Goal: Task Accomplishment & Management: Use online tool/utility

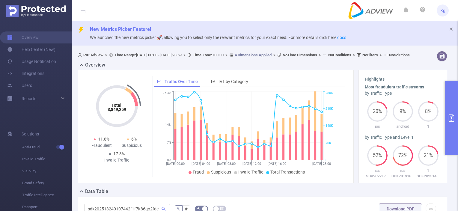
scroll to position [132, 0]
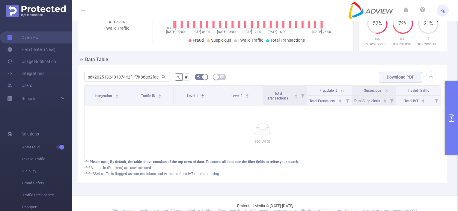
drag, startPoint x: 105, startPoint y: 0, endPoint x: 321, endPoint y: 15, distance: 216.5
click at [321, 15] on header "Xg" at bounding box center [229, 10] width 458 height 21
click at [449, 101] on button "primary" at bounding box center [451, 118] width 13 height 74
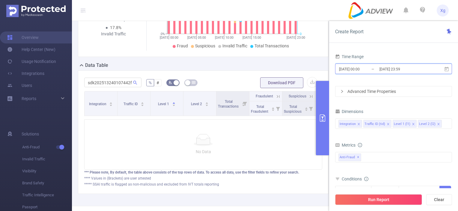
click at [446, 69] on icon at bounding box center [446, 68] width 4 height 4
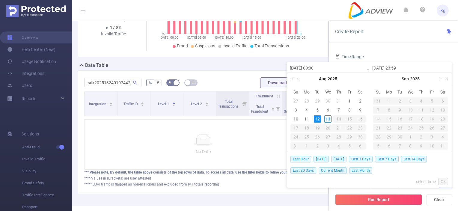
click at [344, 162] on span "[DATE]" at bounding box center [338, 159] width 15 height 7
type input "[DATE] 00:00"
type input "[DATE] 23:59"
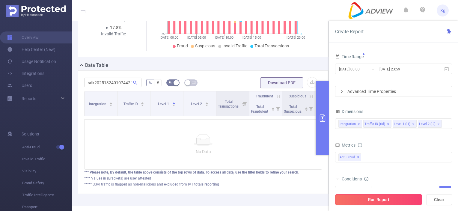
click at [392, 199] on button "Run Report" at bounding box center [378, 199] width 87 height 11
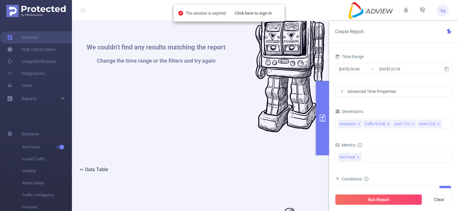
scroll to position [37, 0]
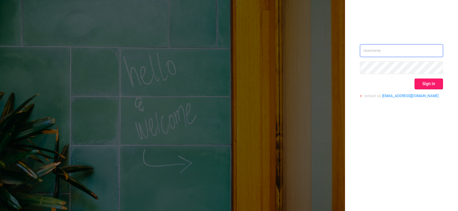
type input "xavier.guo@adview.com"
click at [426, 83] on button "Sign in" at bounding box center [428, 83] width 28 height 11
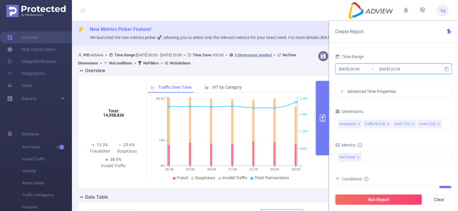
click at [446, 72] on span "2020-08-28 00:00 _ 2020-09-03 23:59" at bounding box center [393, 69] width 117 height 10
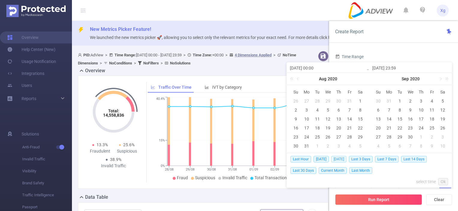
click at [346, 158] on span "[DATE]" at bounding box center [338, 159] width 15 height 7
type input "[DATE] 00:00"
type input "[DATE] 23:59"
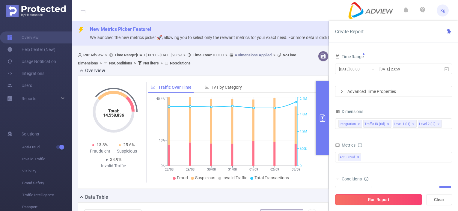
click at [383, 199] on button "Run Report" at bounding box center [378, 199] width 87 height 11
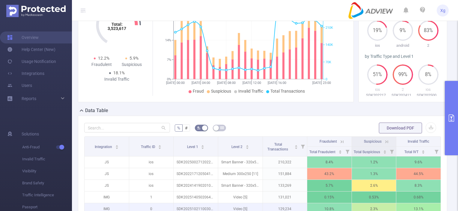
scroll to position [150, 0]
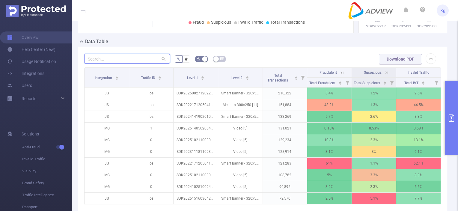
click at [135, 61] on input "text" at bounding box center [127, 59] width 86 height 10
paste input "let’s use the same ep for now. if there’s a need in the future, we can switch t…"
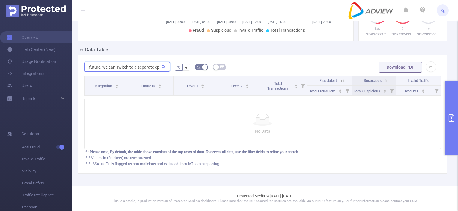
scroll to position [0, 0]
drag, startPoint x: 158, startPoint y: 64, endPoint x: -296, endPoint y: 36, distance: 455.3
click at [0, 36] on html "Xg Overview Help Center (New) Usage Notification Integrations Users Reports Sol…" at bounding box center [229, 105] width 458 height 211
type input "."
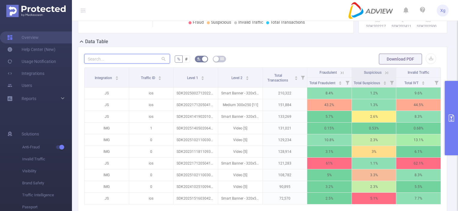
click at [112, 62] on input "text" at bounding box center [127, 59] width 86 height 10
paste input "sdk20251027100447grgtq5hn2at9v8p"
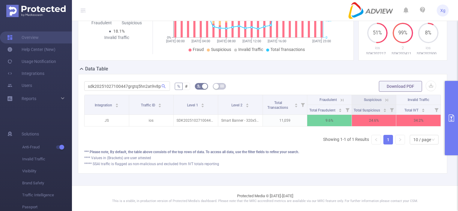
click at [205, 171] on div "sdk20251027100447grgtq5hn2at9v8p % # Download PDF Integration Traffic ID Level …" at bounding box center [262, 123] width 369 height 99
drag, startPoint x: 86, startPoint y: 82, endPoint x: 161, endPoint y: 82, distance: 74.6
click at [161, 82] on span "sdk20251027100447grgtq5hn2at9v8p" at bounding box center [127, 86] width 86 height 10
paste input "30211020201ognfspklpnzwrbk"
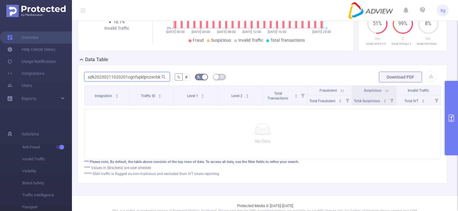
drag, startPoint x: 158, startPoint y: 82, endPoint x: 75, endPoint y: 80, distance: 82.7
click at [75, 80] on div "sdk20230211020201ognfspklpnzwrbk % # Download PDF Integration Traffic ID Level …" at bounding box center [262, 124] width 374 height 119
click at [88, 80] on input "sdk20230211020201ognfspklpnzwrbk" at bounding box center [127, 77] width 86 height 10
drag, startPoint x: 88, startPoint y: 81, endPoint x: 171, endPoint y: 85, distance: 83.1
click at [171, 83] on form "sdk20230211020201ognfspklpnzwrbk % # Download PDF" at bounding box center [262, 77] width 356 height 12
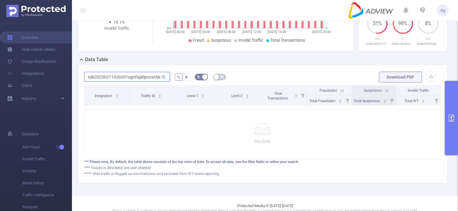
paste input "214080203483p209bn85zxrlo1"
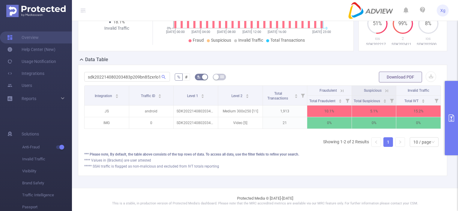
scroll to position [0, 0]
drag, startPoint x: 86, startPoint y: 81, endPoint x: 162, endPoint y: 80, distance: 76.4
click at [162, 80] on span "sdk202214080203483p209bn85zxrlo1" at bounding box center [127, 77] width 86 height 10
paste input "41531031010r3q6m4zpcyjmnb9"
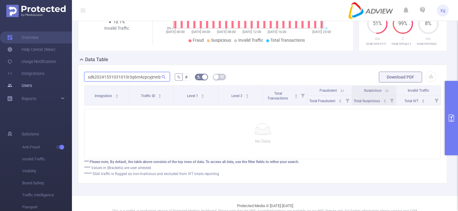
drag, startPoint x: 123, startPoint y: 81, endPoint x: 55, endPoint y: 81, distance: 68.6
click at [55, 81] on section "Overview Help Center (New) Usage Notification Integrations Users Reports Soluti…" at bounding box center [229, 105] width 458 height 211
drag, startPoint x: 92, startPoint y: 86, endPoint x: 87, endPoint y: 83, distance: 5.5
click at [92, 81] on input "sdk20241531031010r3q6m4zpcyjmnb9" at bounding box center [127, 77] width 86 height 10
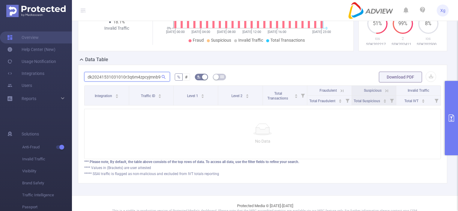
drag, startPoint x: 87, startPoint y: 83, endPoint x: 164, endPoint y: 83, distance: 77.9
click at [164, 81] on span "sdk20241531031010r3q6m4zpcyjmnb9" at bounding box center [127, 77] width 86 height 10
paste input "5091009065797bax92v2u3u54l"
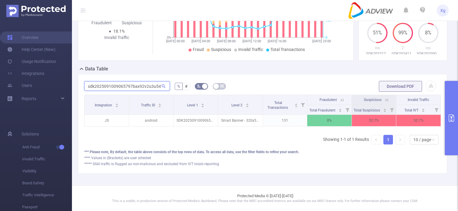
scroll to position [0, 1]
drag, startPoint x: 85, startPoint y: 84, endPoint x: 168, endPoint y: 85, distance: 83.3
click at [168, 85] on input "sdk2025091009065797bax92v2u3u54l" at bounding box center [127, 86] width 86 height 10
paste input "11015100937zu7f64742ivtbva"
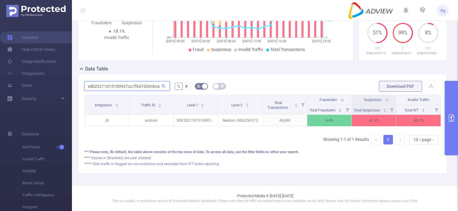
drag, startPoint x: 86, startPoint y: 83, endPoint x: 168, endPoint y: 84, distance: 81.8
click at [168, 84] on input "sdk20211015100937zu7f64742ivtbva" at bounding box center [127, 86] width 86 height 10
paste input "42031081032mctx2w5wy91n9co"
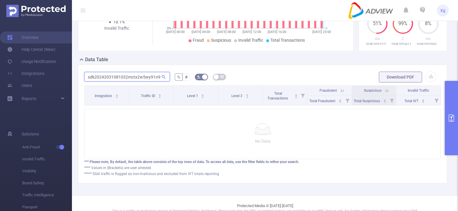
scroll to position [0, 4]
type input "sdk20242031081032mctx2w5wy91n9co"
